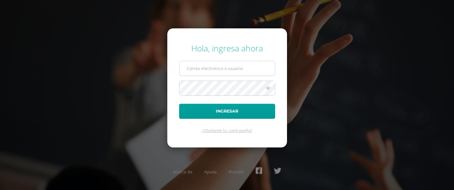
click at [197, 65] on input "text" at bounding box center [226, 68] width 95 height 14
type input "[EMAIL_ADDRESS][DOMAIN_NAME]"
click at [269, 89] on icon at bounding box center [268, 87] width 8 height 7
click at [179, 104] on button "Ingresar" at bounding box center [227, 111] width 96 height 15
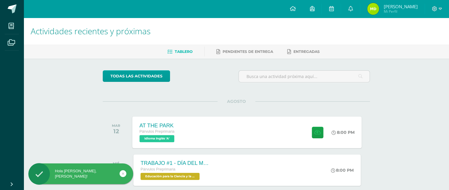
click at [250, 139] on div "AT THE PARK Párvulos Preprimaria Idioma Inglés 'A' 8:00 PM AT THE PARK Idioma I…" at bounding box center [247, 132] width 229 height 32
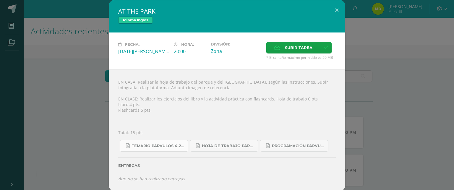
click at [165, 149] on link "Temario Párvulos 4-2025.pdf" at bounding box center [154, 146] width 69 height 12
click at [221, 148] on span "Hoja de trabajo PÁRVULOS1.pdf" at bounding box center [228, 146] width 53 height 5
click at [294, 149] on link "Programación Párvulos Inglés A-B.pdf" at bounding box center [294, 146] width 69 height 12
click at [336, 9] on button at bounding box center [336, 10] width 17 height 20
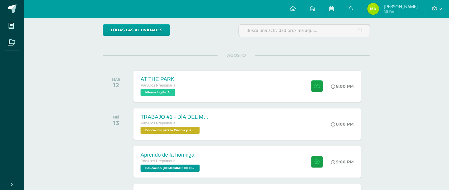
scroll to position [51, 0]
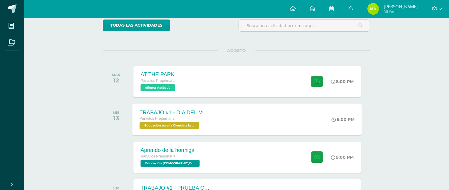
click at [291, 111] on div "TRABAJO #1 - DÍA DEL MAÍZ Párvulos Preprimaria Educación para la Ciencia y la C…" at bounding box center [247, 119] width 229 height 32
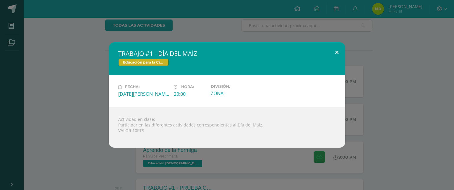
click at [337, 52] on button at bounding box center [336, 52] width 17 height 20
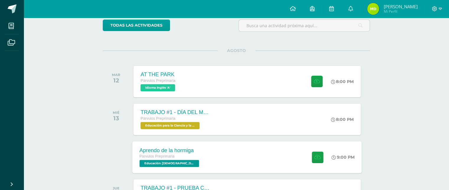
click at [252, 156] on div "Aprendo de la hormiga Párvulos Preprimaria Educación [DEMOGRAPHIC_DATA] 'A' 9:0…" at bounding box center [247, 157] width 229 height 32
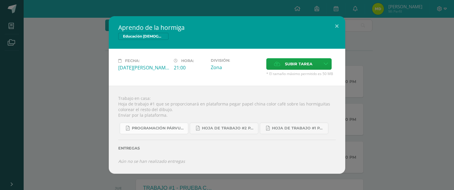
click at [155, 130] on span "Programación Párvulos A-B 4ta. Unidad 2025.pdf" at bounding box center [158, 128] width 53 height 5
click at [224, 131] on link "hoja de trabajo #2 Párvulo 4ta. Unidad 2025.pdf" at bounding box center [224, 129] width 69 height 12
click at [290, 130] on span "hoja de trabajo #1 Párvulos A-B 4ta. Unidad 2025.pdf" at bounding box center [298, 128] width 53 height 5
click at [336, 25] on button at bounding box center [336, 26] width 17 height 20
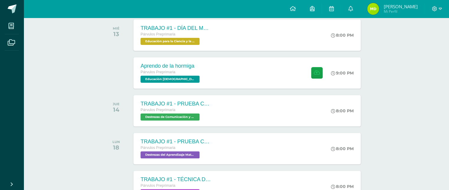
scroll to position [140, 0]
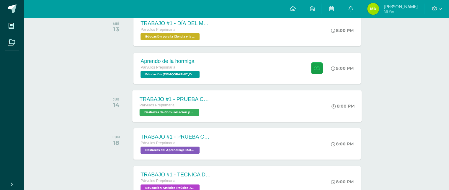
click at [281, 113] on div "TRABAJO #1 - PRUEBA CORTA 1. Párvulos Preprimaria Destrezas de Comunicación y L…" at bounding box center [247, 106] width 229 height 32
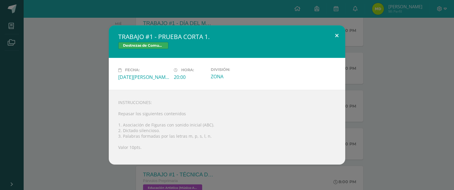
click at [338, 35] on button at bounding box center [336, 35] width 17 height 20
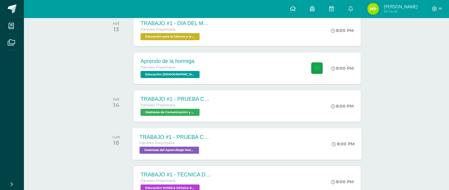
click at [249, 138] on div "TRABAJO #1 - PRUEBA CORTA 1. Párvulos Preprimaria Destrezas del Aprendizaje Mat…" at bounding box center [247, 144] width 229 height 32
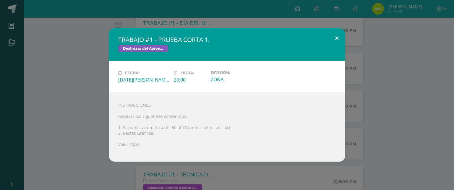
click at [338, 36] on button at bounding box center [336, 38] width 17 height 20
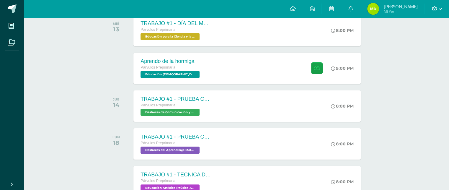
click at [441, 8] on icon at bounding box center [440, 9] width 3 height 2
click at [416, 43] on link "Cerrar sesión" at bounding box center [418, 40] width 47 height 9
